Goal: Task Accomplishment & Management: Use online tool/utility

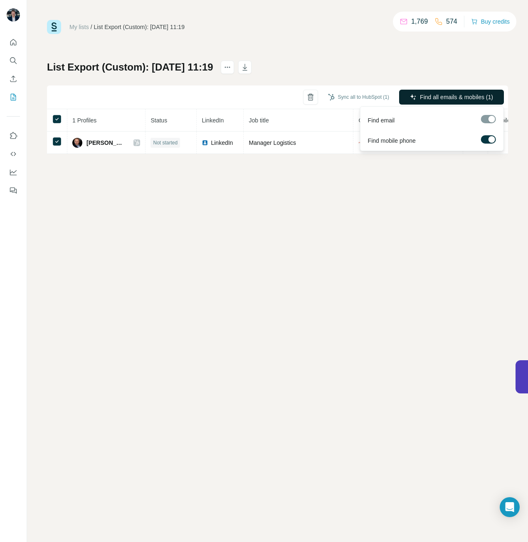
click at [417, 96] on button "Find all emails & mobiles (1)" at bounding box center [451, 97] width 105 height 15
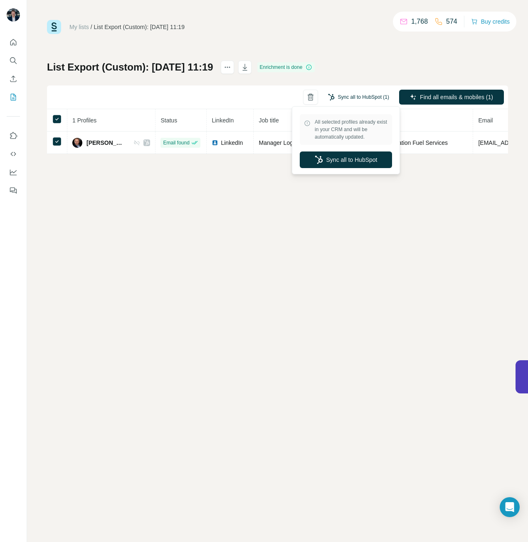
click at [361, 97] on button "Sync all to HubSpot (1)" at bounding box center [358, 97] width 73 height 12
click at [363, 157] on button "Sync all to HubSpot" at bounding box center [345, 160] width 92 height 17
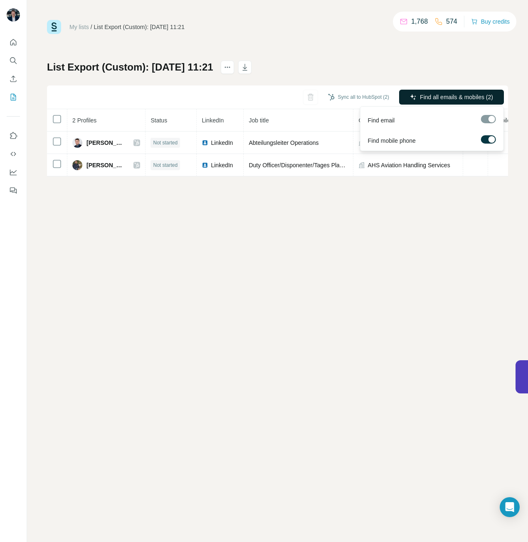
click at [422, 98] on span "Find all emails & mobiles (2)" at bounding box center [456, 97] width 73 height 8
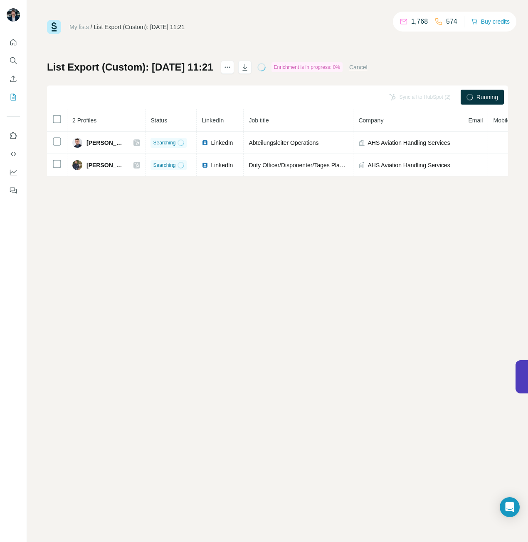
click at [473, 97] on div "Running" at bounding box center [481, 97] width 43 height 15
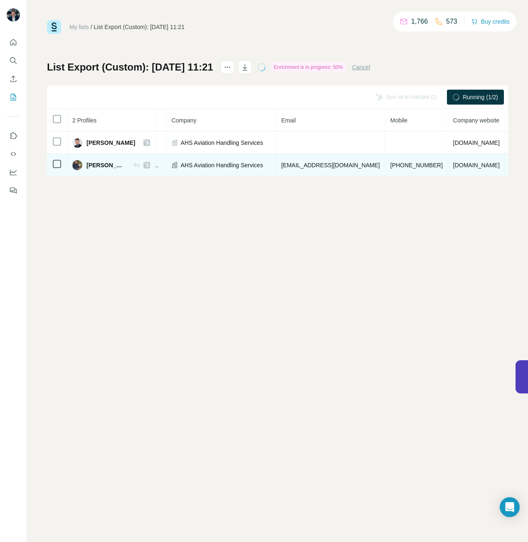
scroll to position [0, 197]
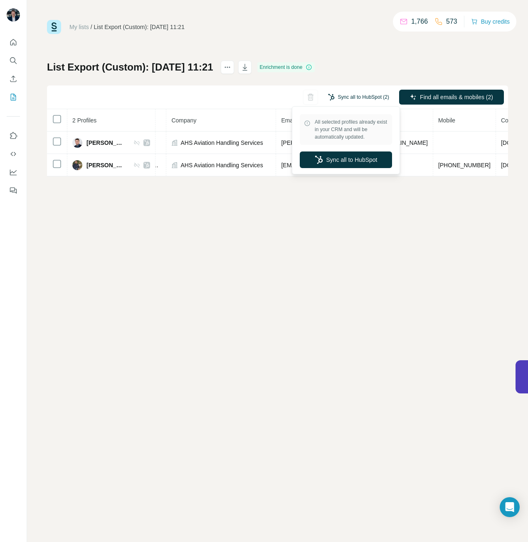
click at [363, 96] on button "Sync all to HubSpot (2)" at bounding box center [358, 97] width 73 height 12
click at [360, 159] on button "Sync all to HubSpot" at bounding box center [345, 160] width 92 height 17
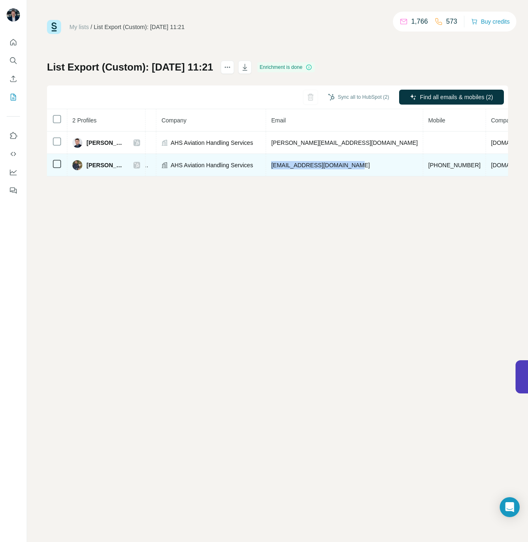
drag, startPoint x: 294, startPoint y: 165, endPoint x: 385, endPoint y: 167, distance: 90.6
click at [385, 167] on td "mbabamohammadi@ahs-aero.de" at bounding box center [344, 165] width 157 height 22
copy span "mbabamohammadi@ahs-aero.de"
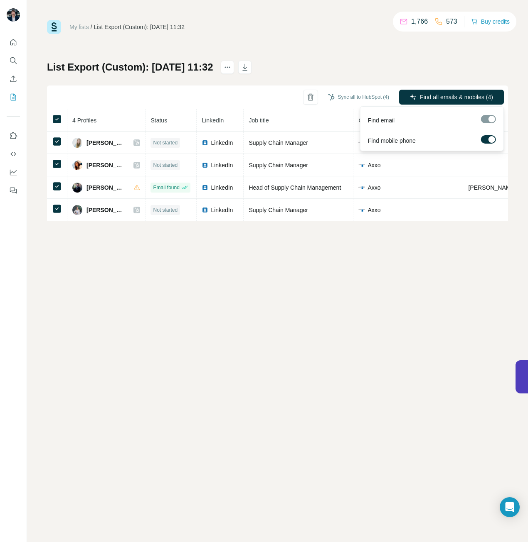
click at [493, 123] on div at bounding box center [488, 119] width 15 height 8
click at [467, 96] on span "Find all emails & mobiles (4)" at bounding box center [456, 97] width 73 height 8
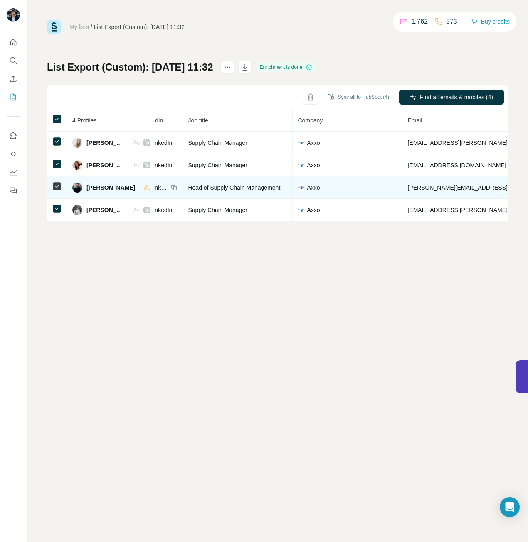
scroll to position [0, 218]
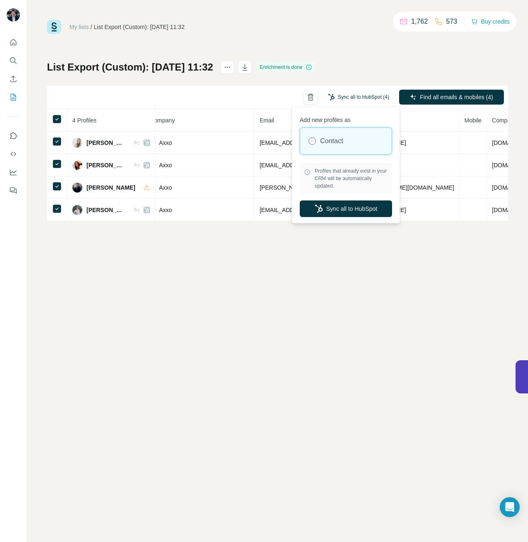
click at [367, 99] on button "Sync all to HubSpot (4)" at bounding box center [358, 97] width 73 height 12
click at [343, 209] on button "Sync all to HubSpot" at bounding box center [345, 209] width 92 height 17
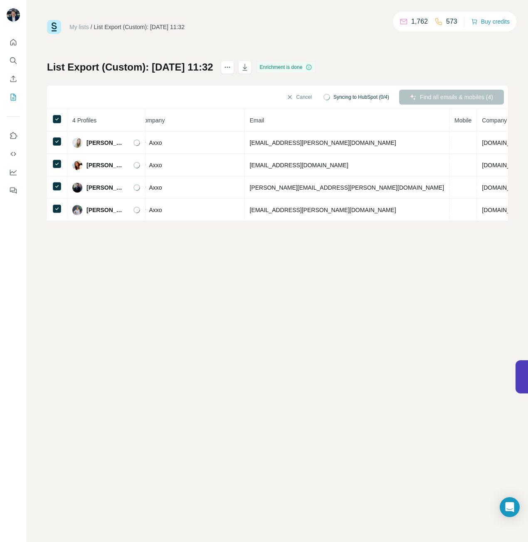
scroll to position [0, 209]
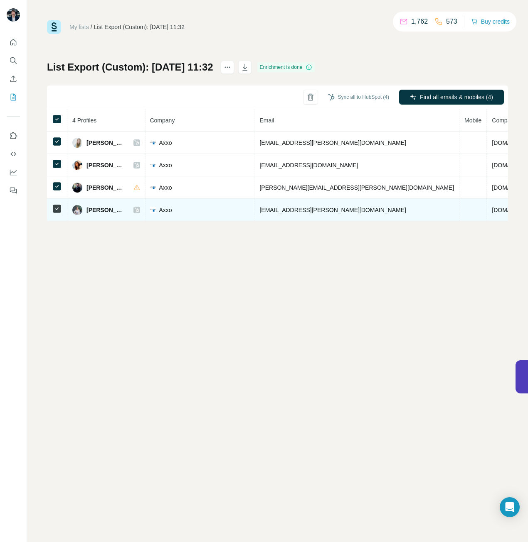
click at [96, 211] on span "[PERSON_NAME]" at bounding box center [105, 210] width 39 height 8
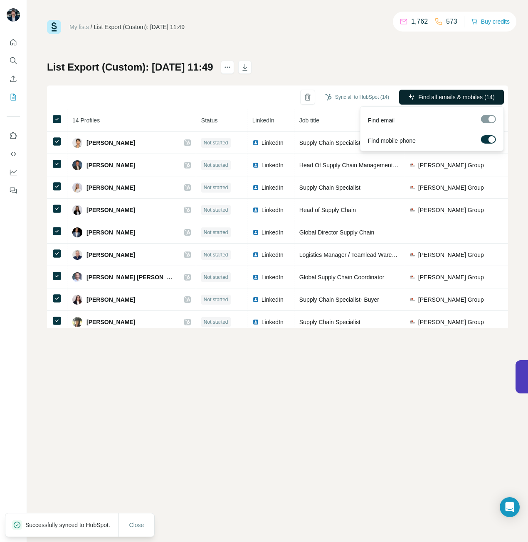
click at [425, 96] on span "Find all emails & mobiles (14)" at bounding box center [456, 97] width 76 height 8
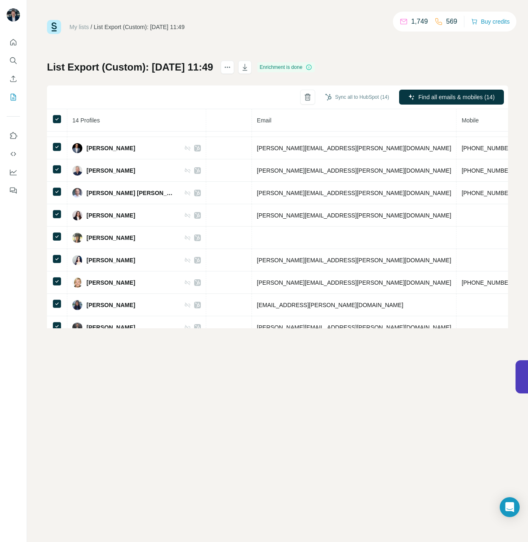
scroll to position [121, 272]
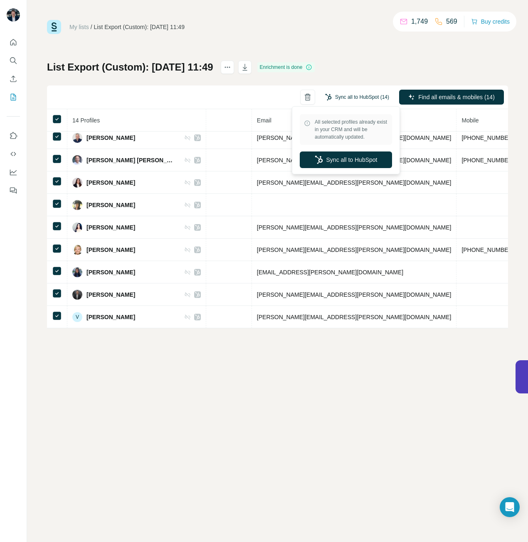
click at [353, 96] on button "Sync all to HubSpot (14)" at bounding box center [357, 97] width 76 height 12
click at [346, 161] on button "Sync all to HubSpot" at bounding box center [345, 160] width 92 height 17
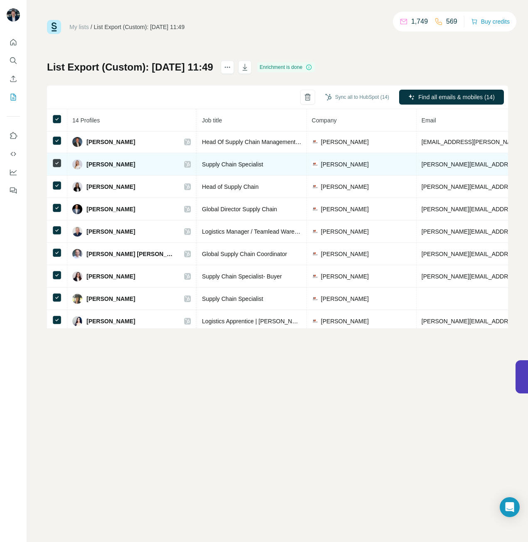
scroll to position [23, 98]
